Goal: Task Accomplishment & Management: Use online tool/utility

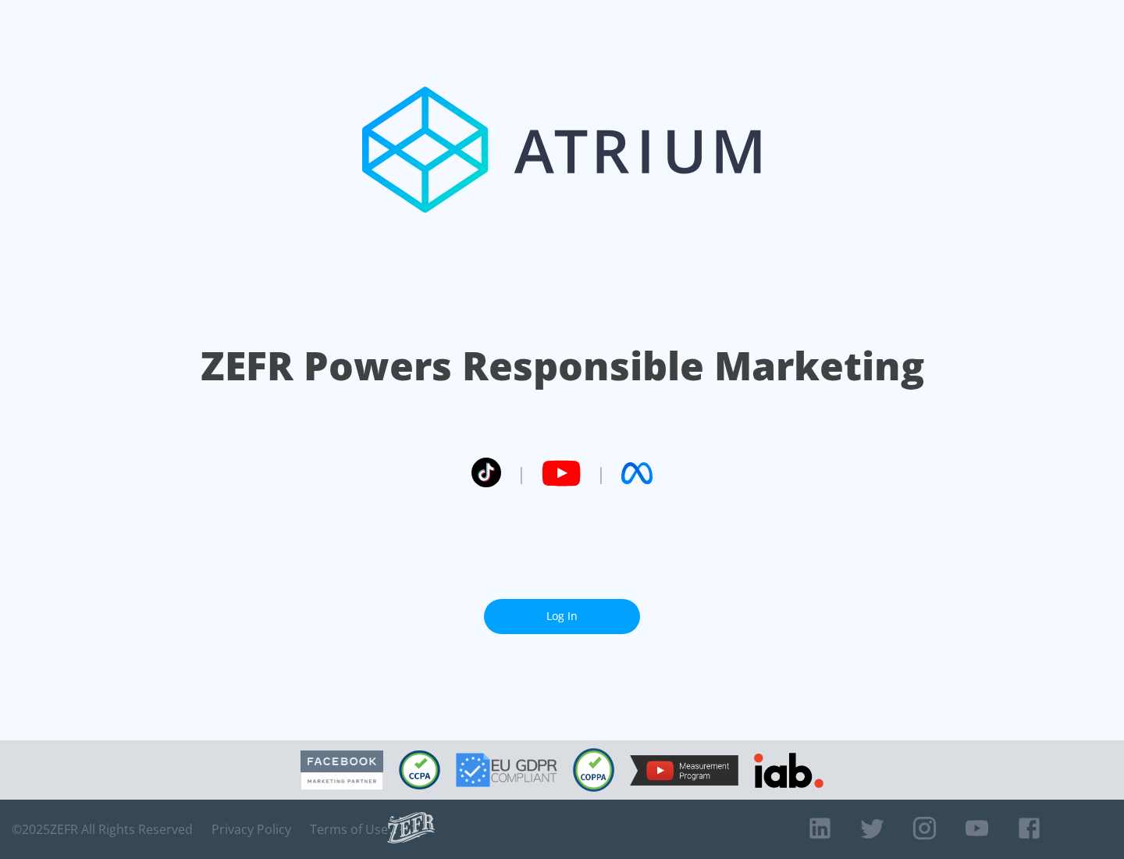
click at [562, 610] on link "Log In" at bounding box center [562, 616] width 156 height 35
